Goal: Transaction & Acquisition: Purchase product/service

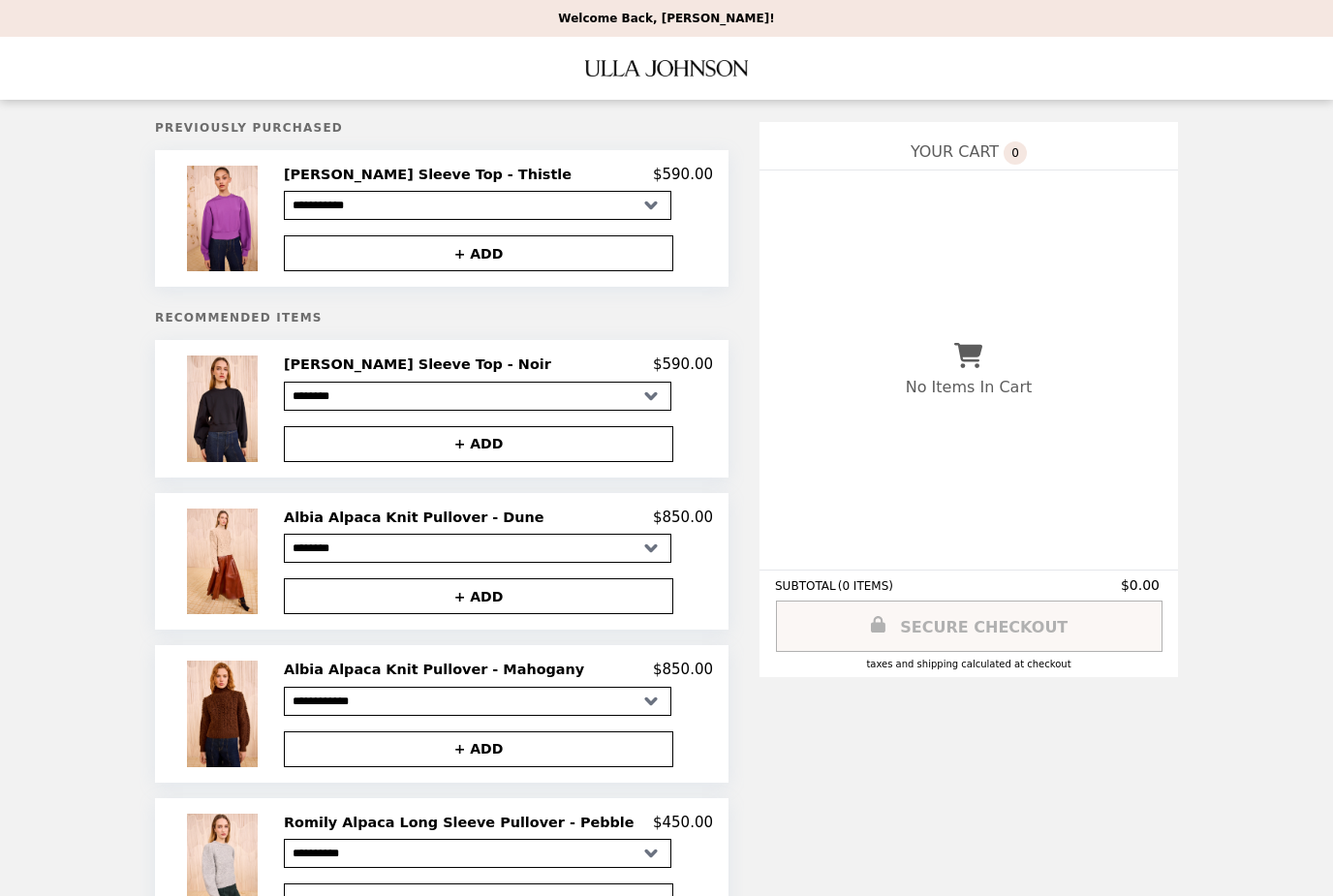
click at [236, 224] on img at bounding box center [224, 217] width 76 height 105
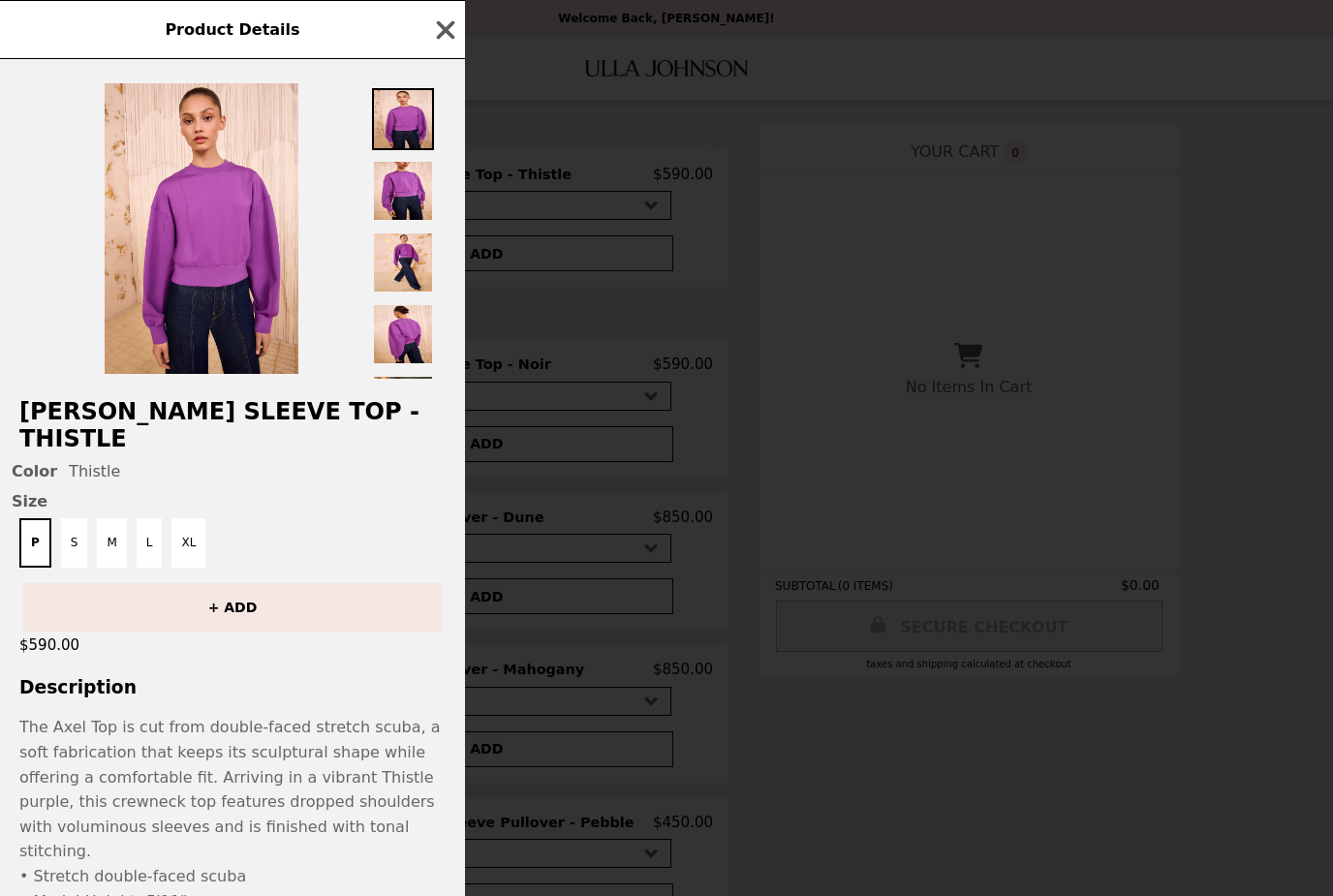
click at [1314, 451] on div "Product Details [PERSON_NAME] Sleeve Top - Thistle Color Thistle Size P S M L X…" at bounding box center [666, 448] width 1333 height 896
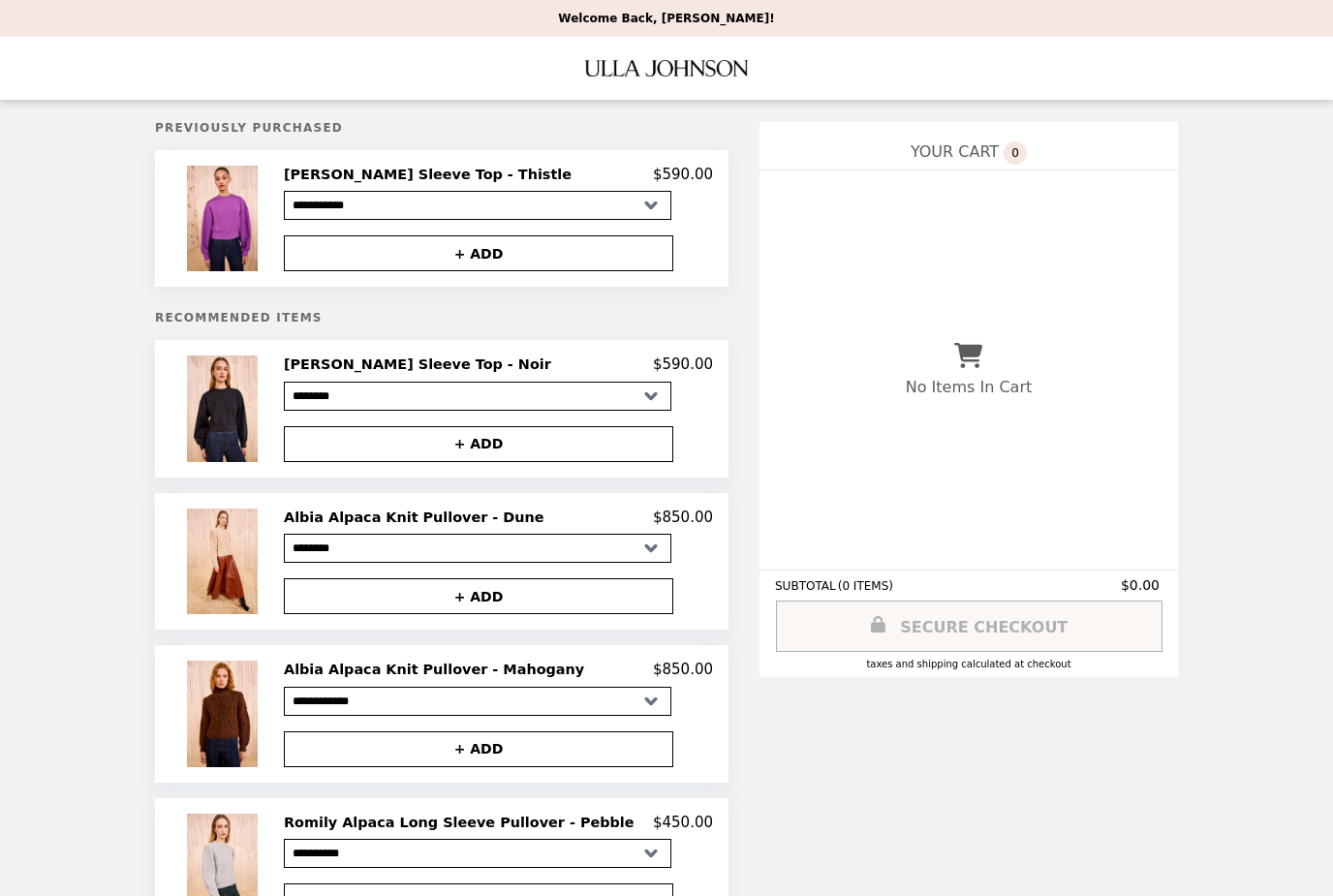
click at [242, 230] on img at bounding box center [224, 217] width 76 height 105
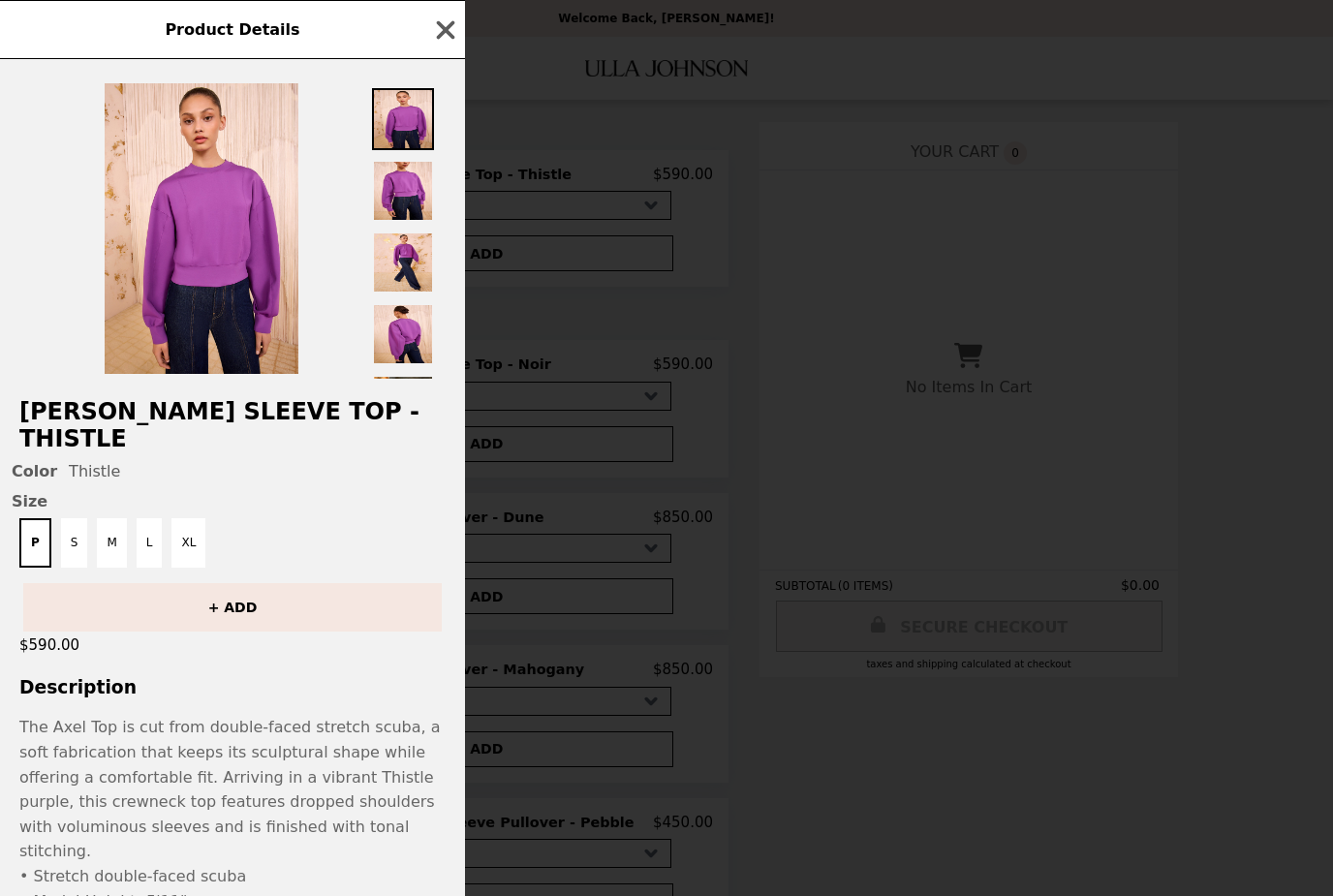
click at [1278, 409] on div "Product Details [PERSON_NAME] Sleeve Top - Thistle Color Thistle Size P S M L X…" at bounding box center [666, 448] width 1333 height 896
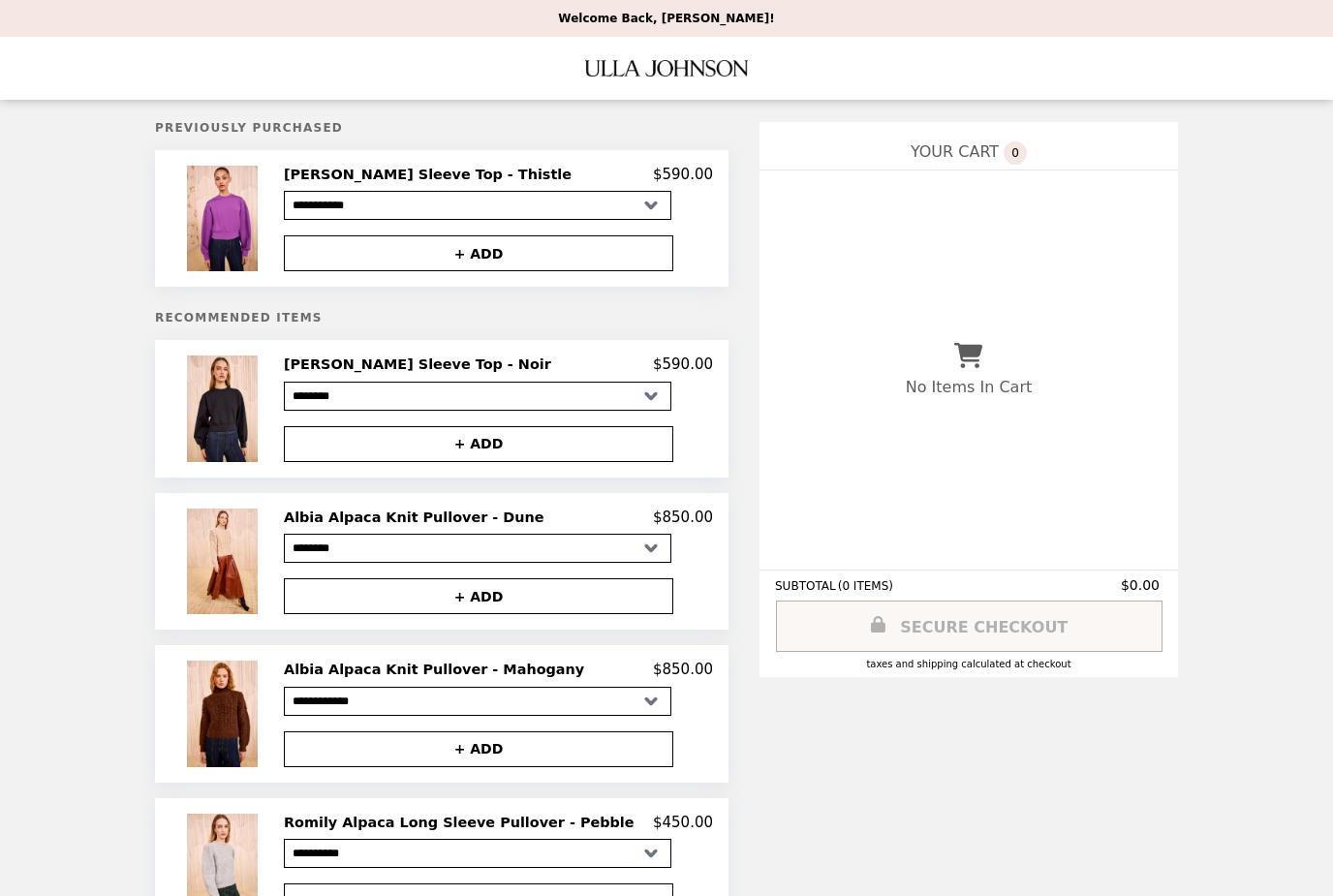
click at [672, 201] on select "**********" at bounding box center [478, 206] width 388 height 30
click at [720, 83] on img "Main" at bounding box center [666, 68] width 162 height 39
